Goal: Task Accomplishment & Management: Complete application form

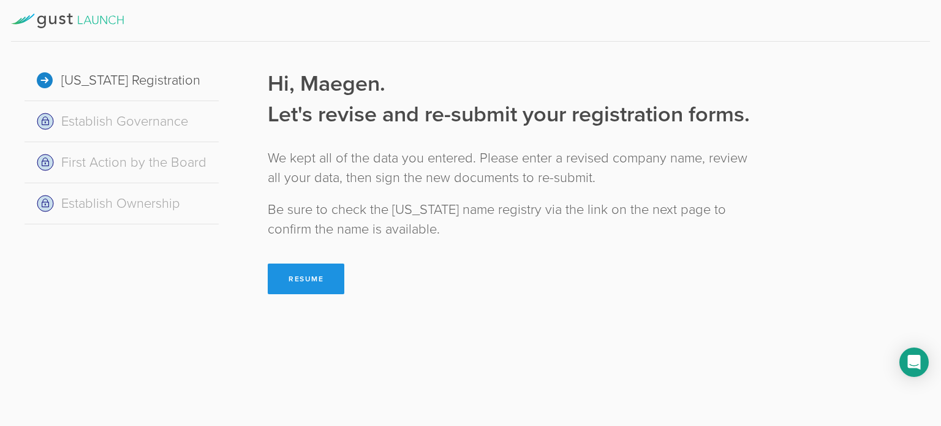
click at [287, 269] on button "Resume" at bounding box center [306, 278] width 77 height 31
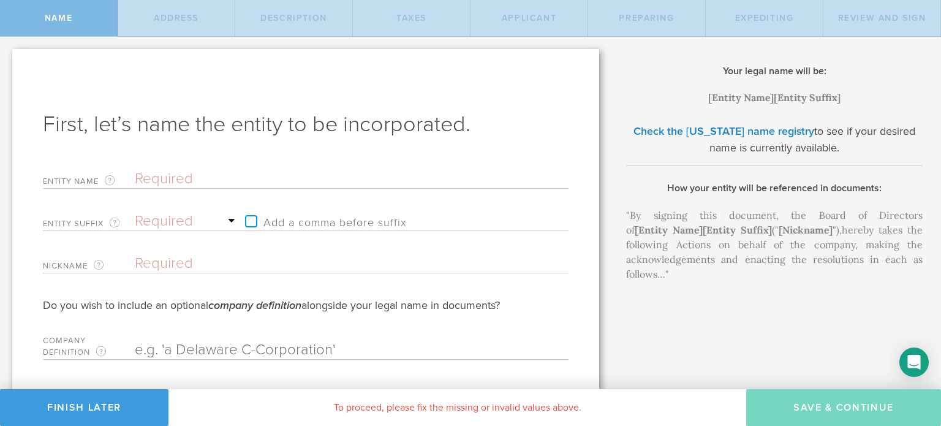
click at [214, 183] on input "text" at bounding box center [330, 179] width 391 height 18
type input "F"
type input "Fi"
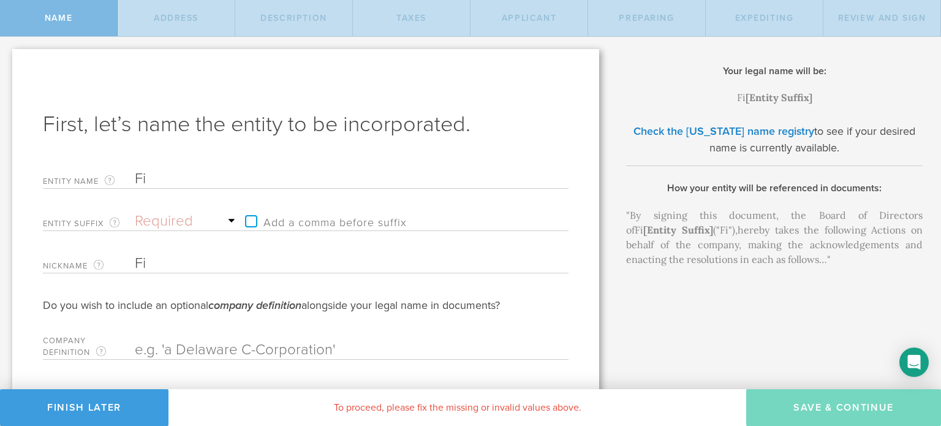
type input "Fir"
type input "Fire"
type input "Firef"
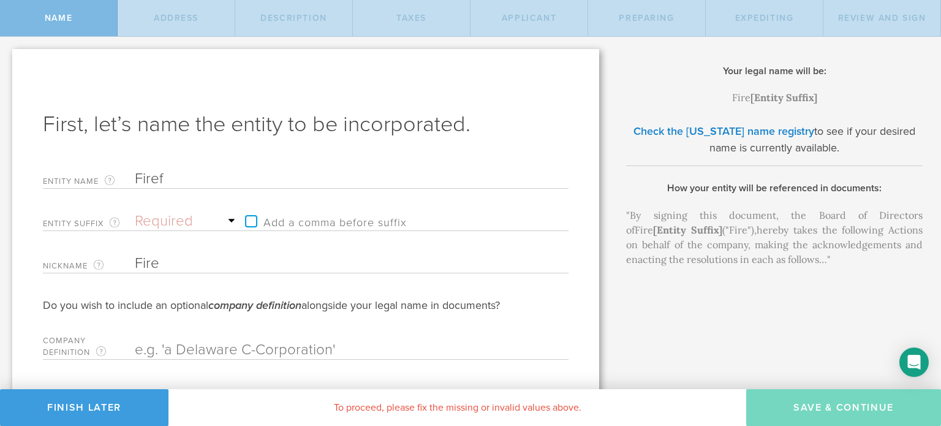
type input "Firef"
type input "Firefl"
type input "Firefly"
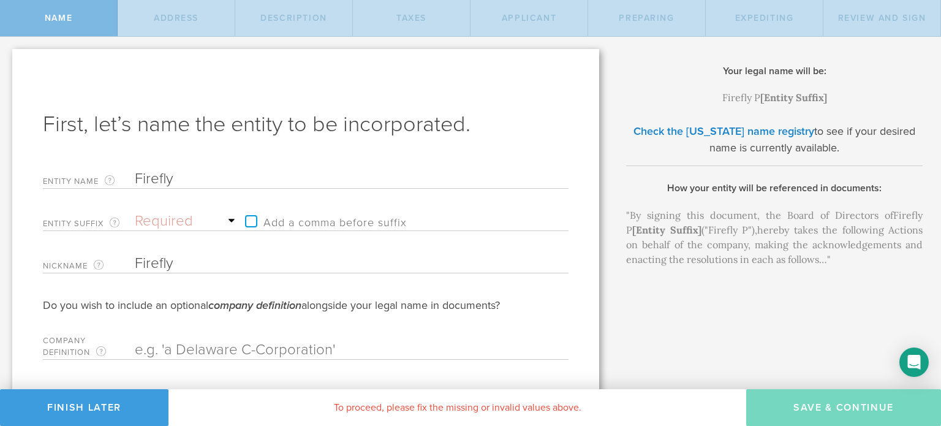
type input "Firefly P"
type input "Firefly Pr"
type input "Firefly Pro"
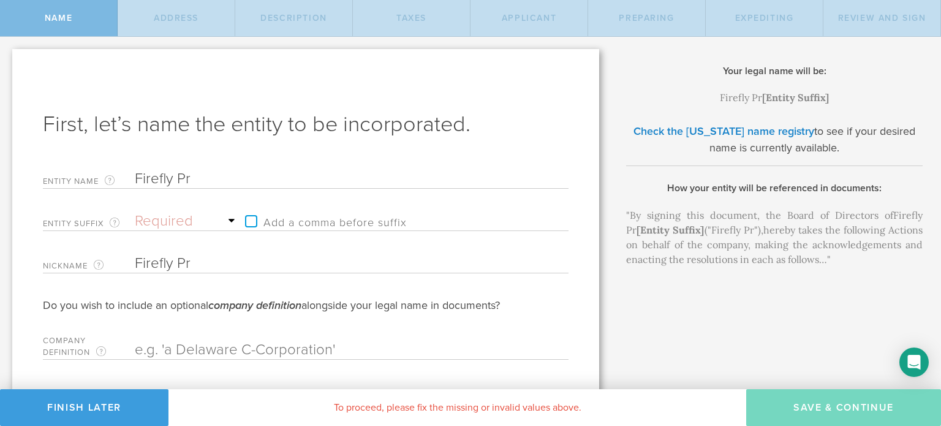
type input "Firefly Pro"
click at [160, 217] on select "Required Association Club Co. Company Corp. Corporation Foundation Fund Inc. In…" at bounding box center [187, 221] width 104 height 18
select select "inc."
click at [135, 212] on select "Required Association Club Co. Company Corp. Corporation Foundation Fund Inc. In…" at bounding box center [187, 221] width 104 height 18
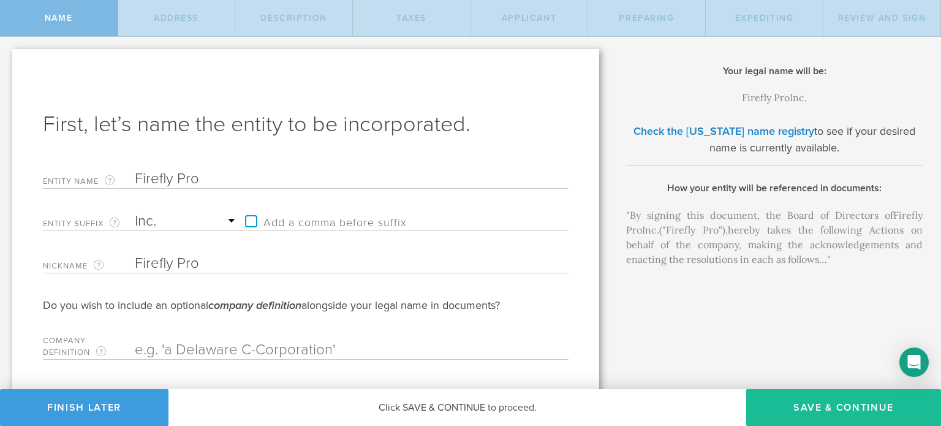
click at [256, 218] on label "Add a comma before suffix" at bounding box center [323, 221] width 168 height 18
click at [256, 218] on input "Add a comma before suffix" at bounding box center [355, 215] width 232 height 18
checkbox input "true"
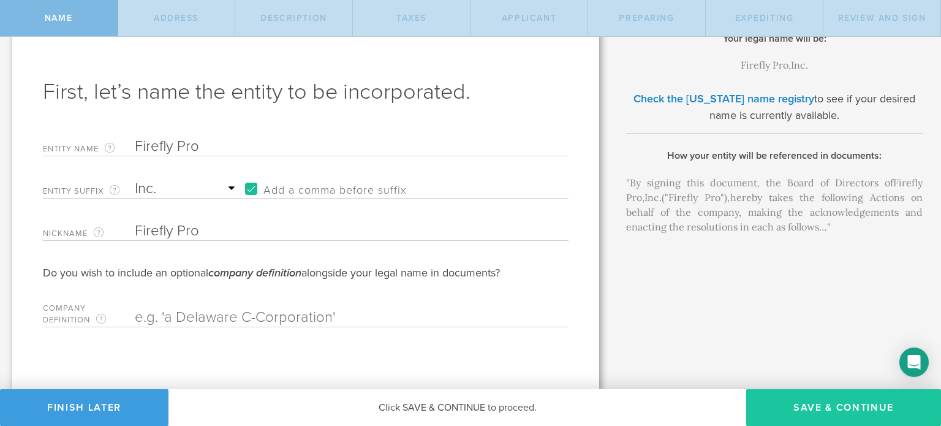
click at [821, 415] on button "Save & Continue" at bounding box center [843, 407] width 195 height 37
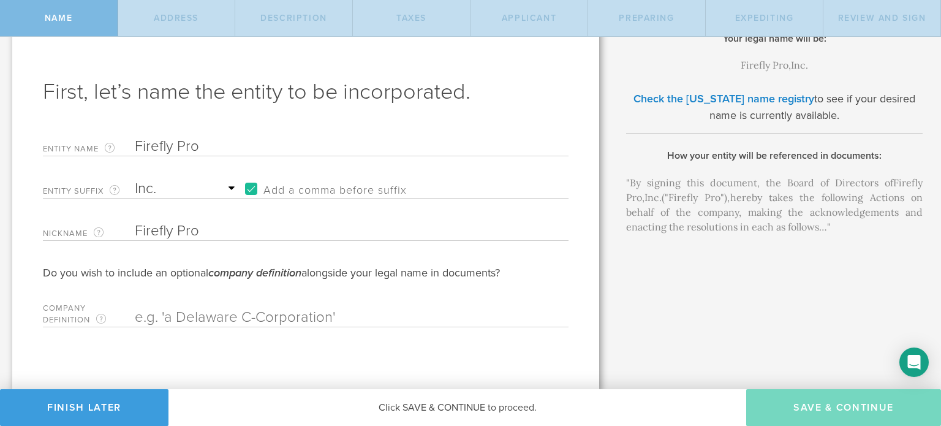
type input "[STREET_ADDRESS]"
type input "Suite 200"
type input "Franklin"
select select "TN"
type input "37064"
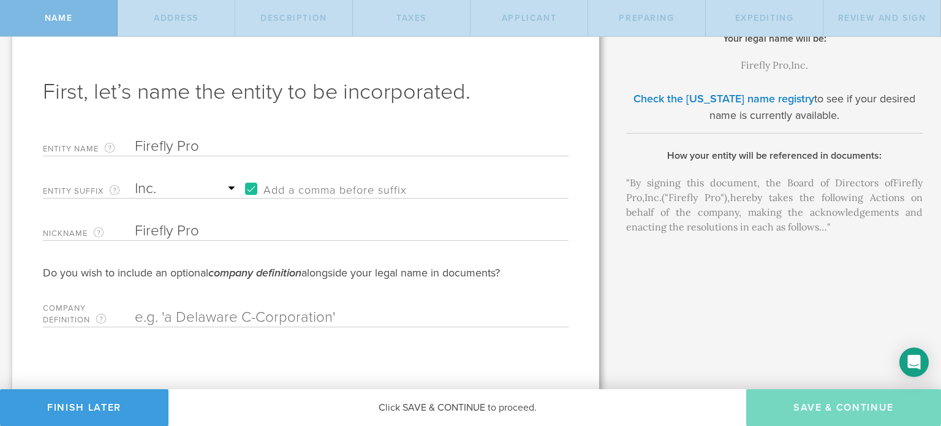
checkbox input "true"
type input "[PERSON_NAME]"
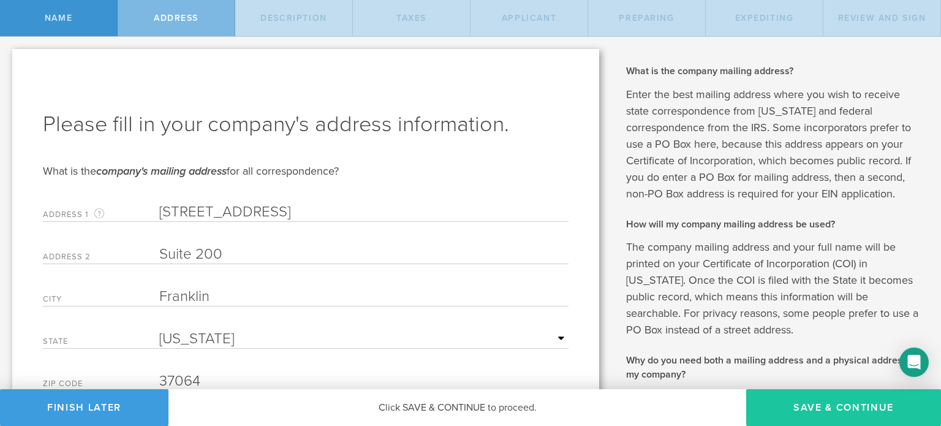
click at [847, 407] on button "Save & Continue" at bounding box center [843, 407] width 195 height 37
select select "other"
type input "Pest Control Software"
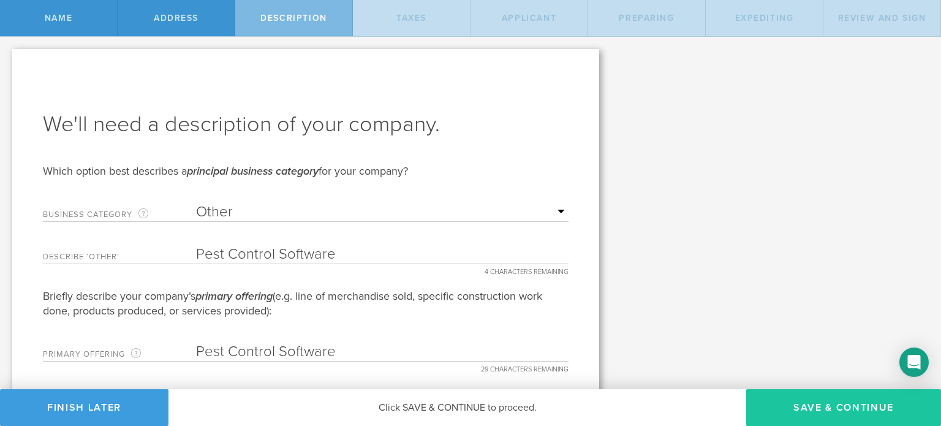
click at [842, 406] on button "Save & Continue" at bounding box center [843, 407] width 195 height 37
type input "0"
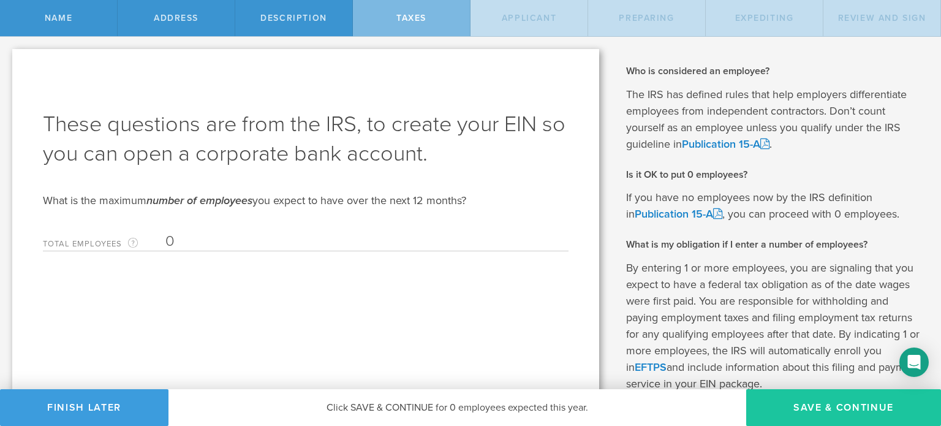
click at [821, 413] on button "Save & Continue" at bounding box center [843, 407] width 195 height 37
type input "[PERSON_NAME]"
type input "CEO"
type input "[PHONE_NUMBER]"
radio input "true"
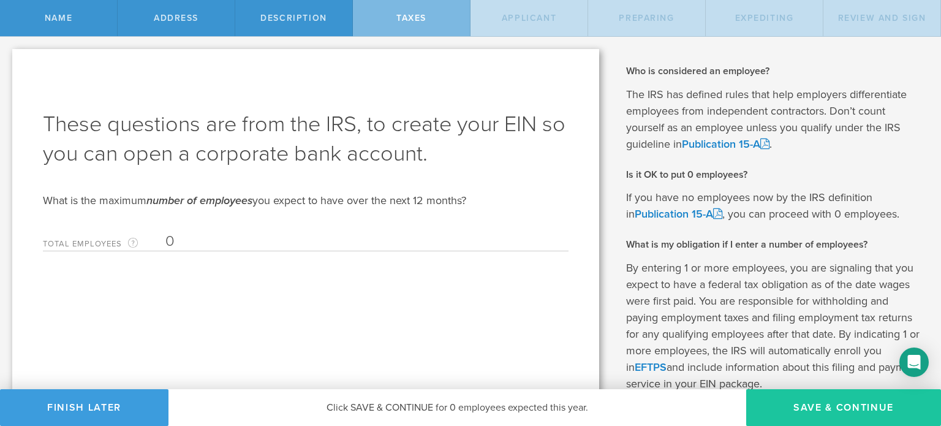
select select "US"
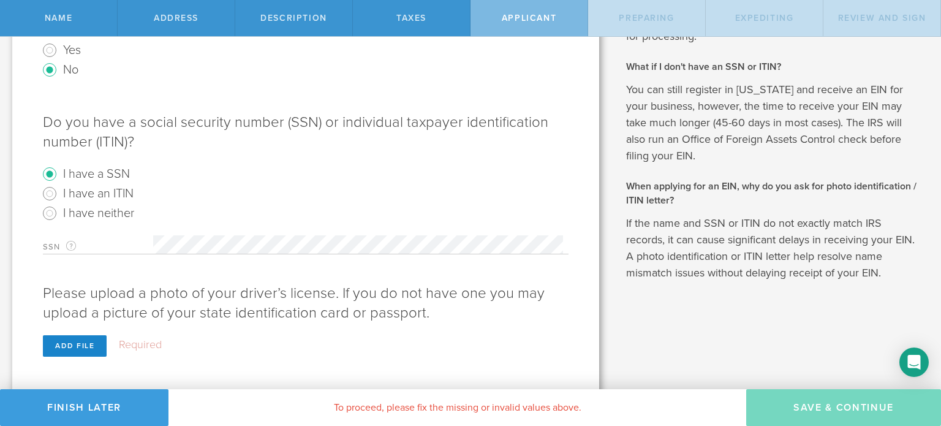
scroll to position [441, 0]
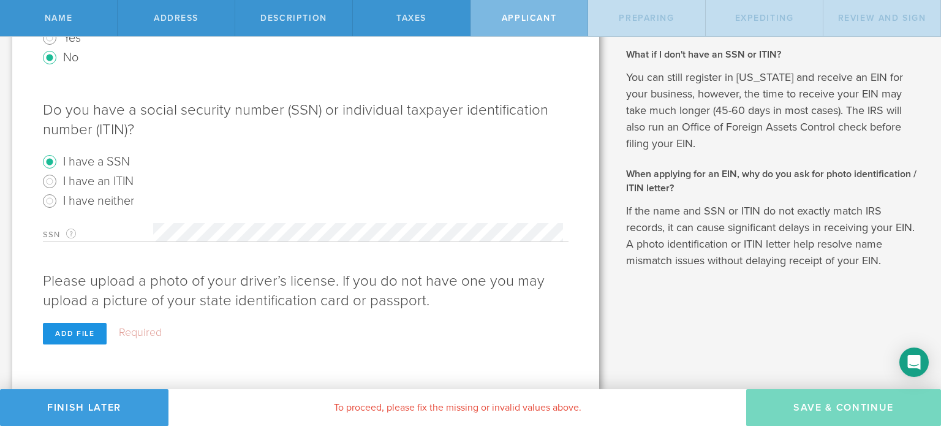
click at [75, 330] on div "Add file" at bounding box center [75, 333] width 64 height 21
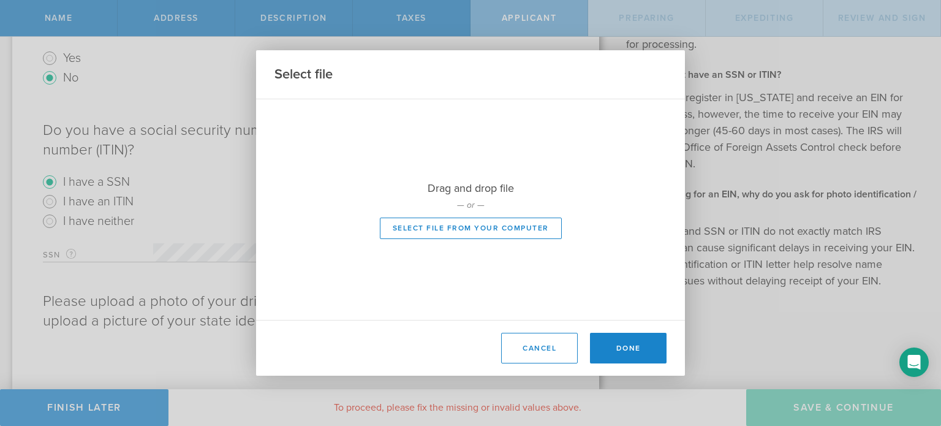
scroll to position [420, 0]
click at [462, 224] on button "Select file from your computer" at bounding box center [471, 227] width 182 height 21
type input "C:\fakepath\Maegen Driver License.jpg"
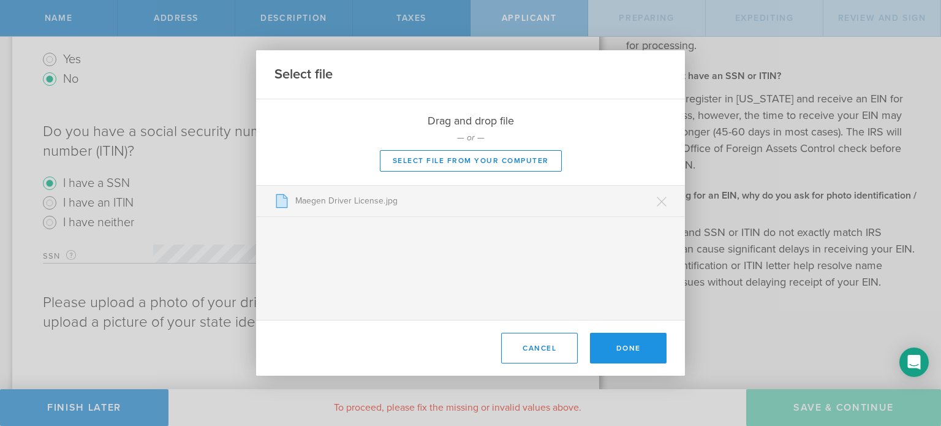
click at [655, 350] on button "Done" at bounding box center [628, 348] width 77 height 31
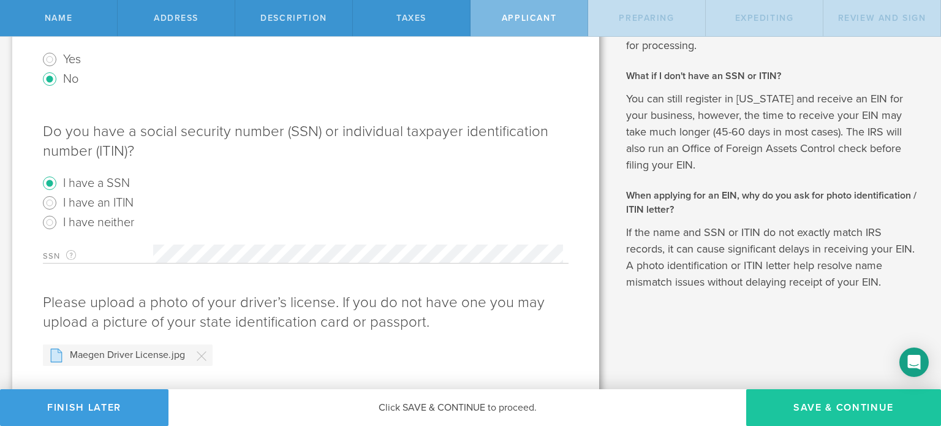
click at [816, 409] on button "Save & Continue" at bounding box center [843, 407] width 195 height 37
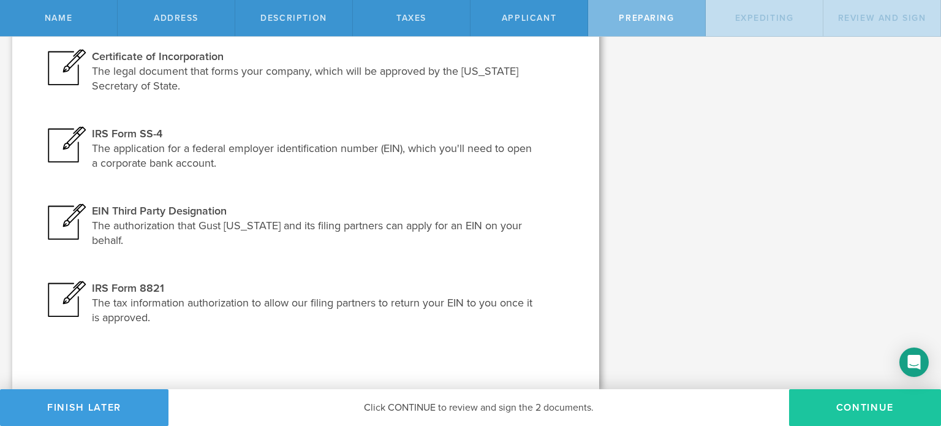
scroll to position [0, 0]
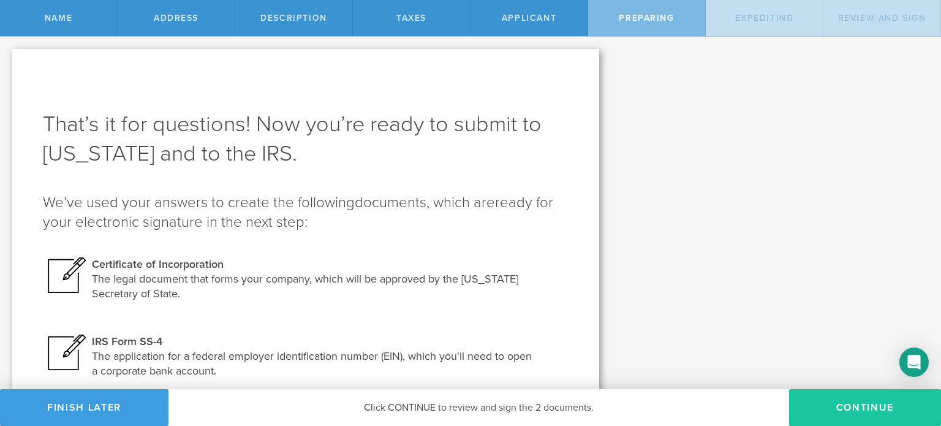
click at [891, 404] on button "Continue" at bounding box center [865, 407] width 152 height 37
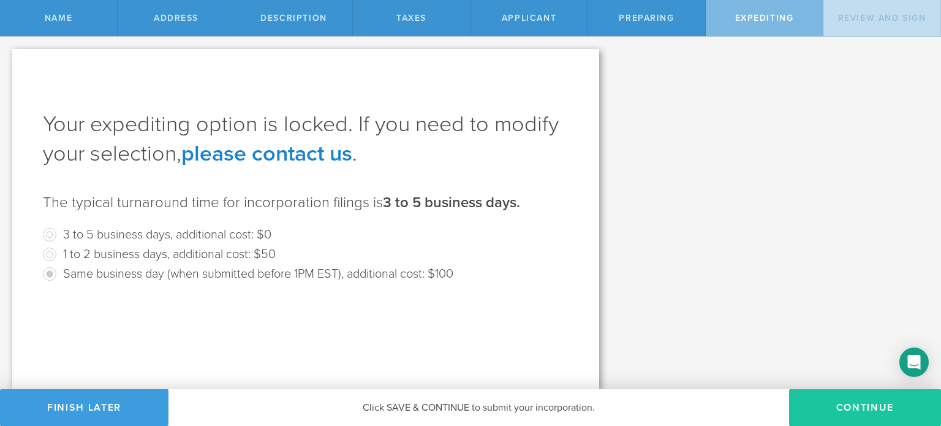
click at [858, 412] on button "Continue" at bounding box center [865, 407] width 152 height 37
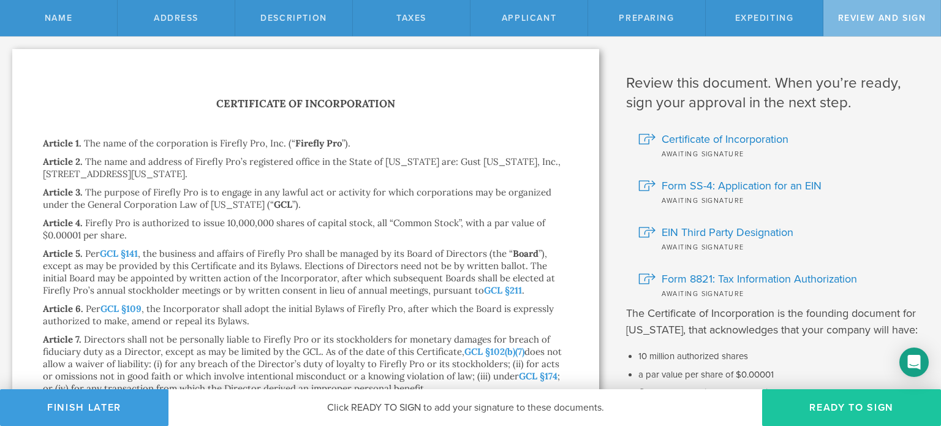
click at [853, 414] on button "Ready to Sign" at bounding box center [851, 407] width 179 height 37
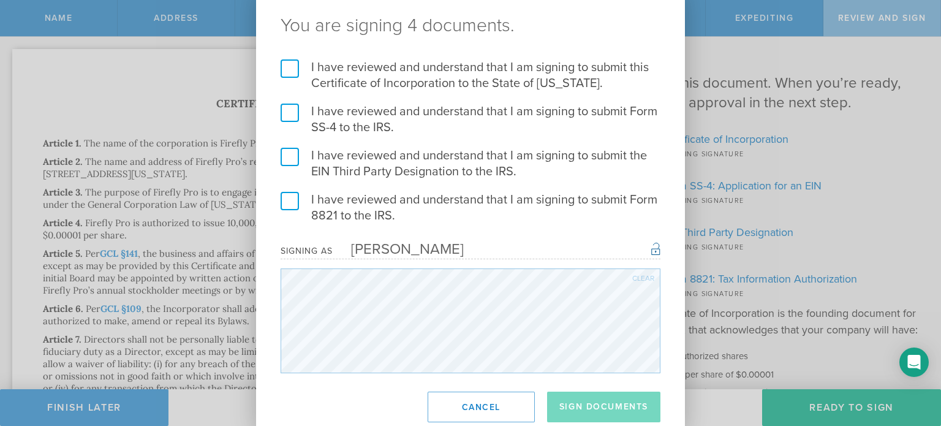
click at [290, 61] on label "I have reviewed and understand that I am signing to submit this Certificate of …" at bounding box center [471, 75] width 380 height 32
click at [0, 0] on input "I have reviewed and understand that I am signing to submit this Certificate of …" at bounding box center [0, 0] width 0 height 0
click at [295, 104] on label "I have reviewed and understand that I am signing to submit Form SS-4 to the IRS." at bounding box center [471, 120] width 380 height 32
click at [0, 0] on input "I have reviewed and understand that I am signing to submit Form SS-4 to the IRS." at bounding box center [0, 0] width 0 height 0
click at [297, 160] on label "I have reviewed and understand that I am signing to submit the EIN Third Party …" at bounding box center [471, 164] width 380 height 32
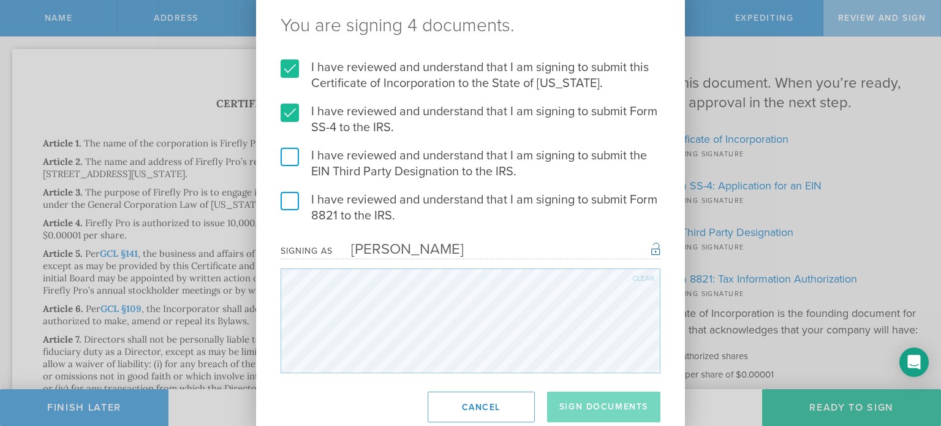
click at [0, 0] on input "I have reviewed and understand that I am signing to submit the EIN Third Party …" at bounding box center [0, 0] width 0 height 0
click at [293, 193] on label "I have reviewed and understand that I am signing to submit Form 8821 to the IRS." at bounding box center [471, 208] width 380 height 32
click at [0, 0] on input "I have reviewed and understand that I am signing to submit Form 8821 to the IRS." at bounding box center [0, 0] width 0 height 0
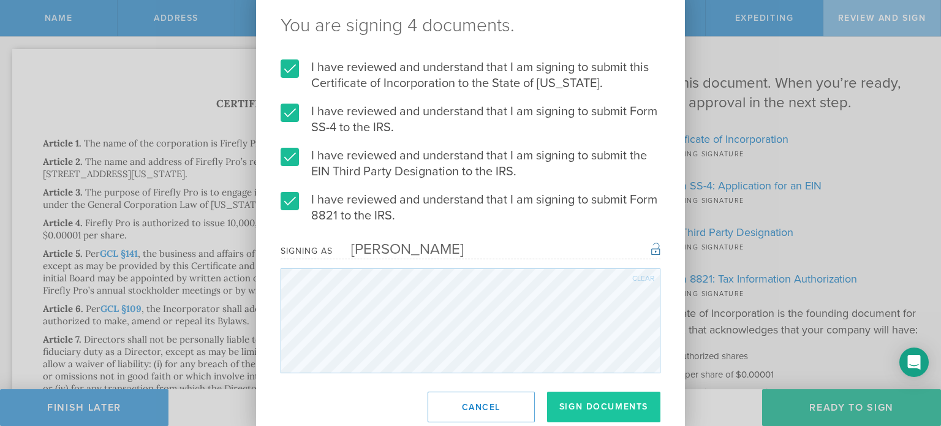
click at [611, 420] on button "Sign Documents" at bounding box center [603, 406] width 113 height 31
